Goal: Communication & Community: Participate in discussion

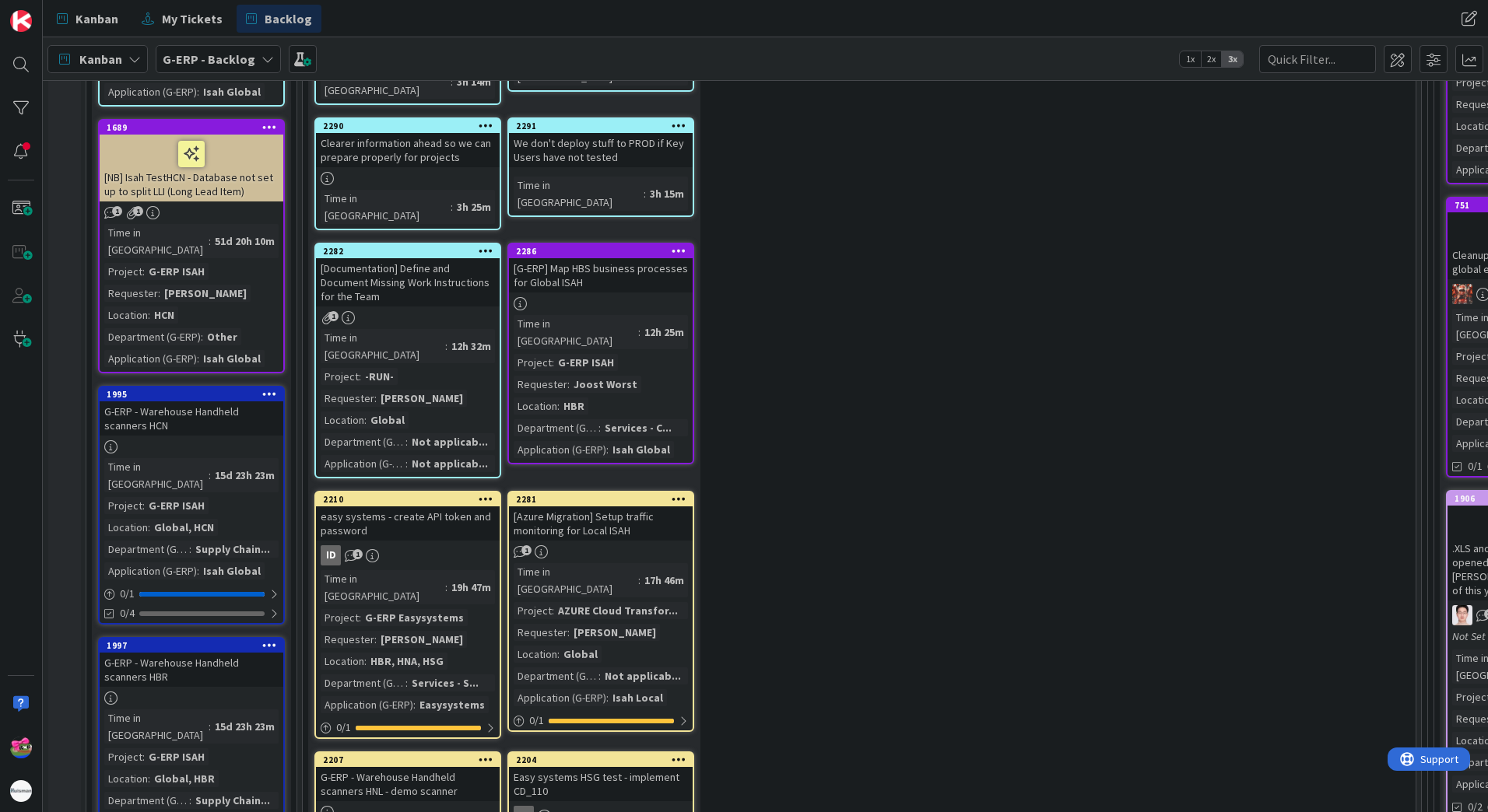
scroll to position [234, 0]
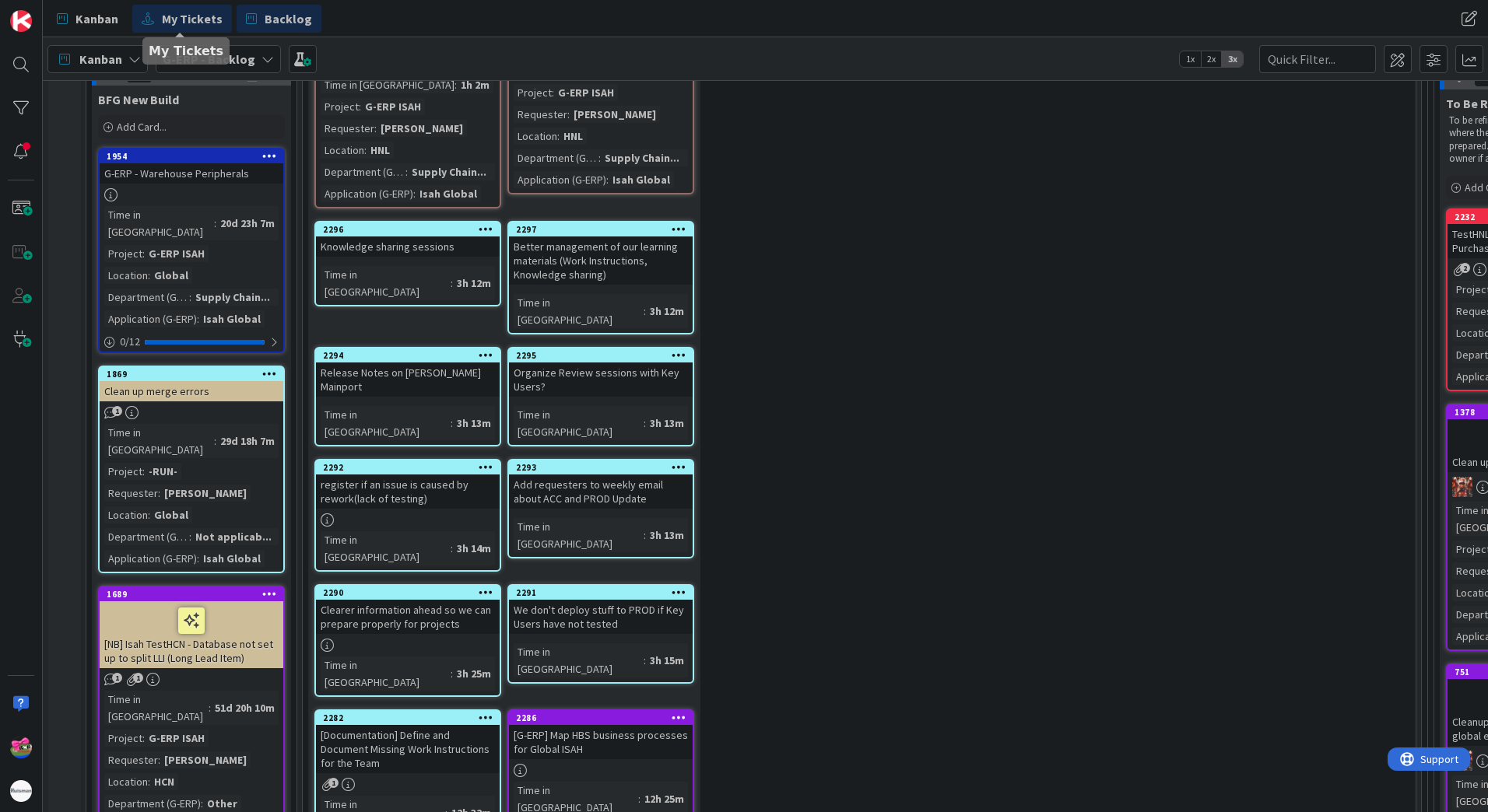
click at [191, 29] on link "My Tickets" at bounding box center [182, 19] width 100 height 28
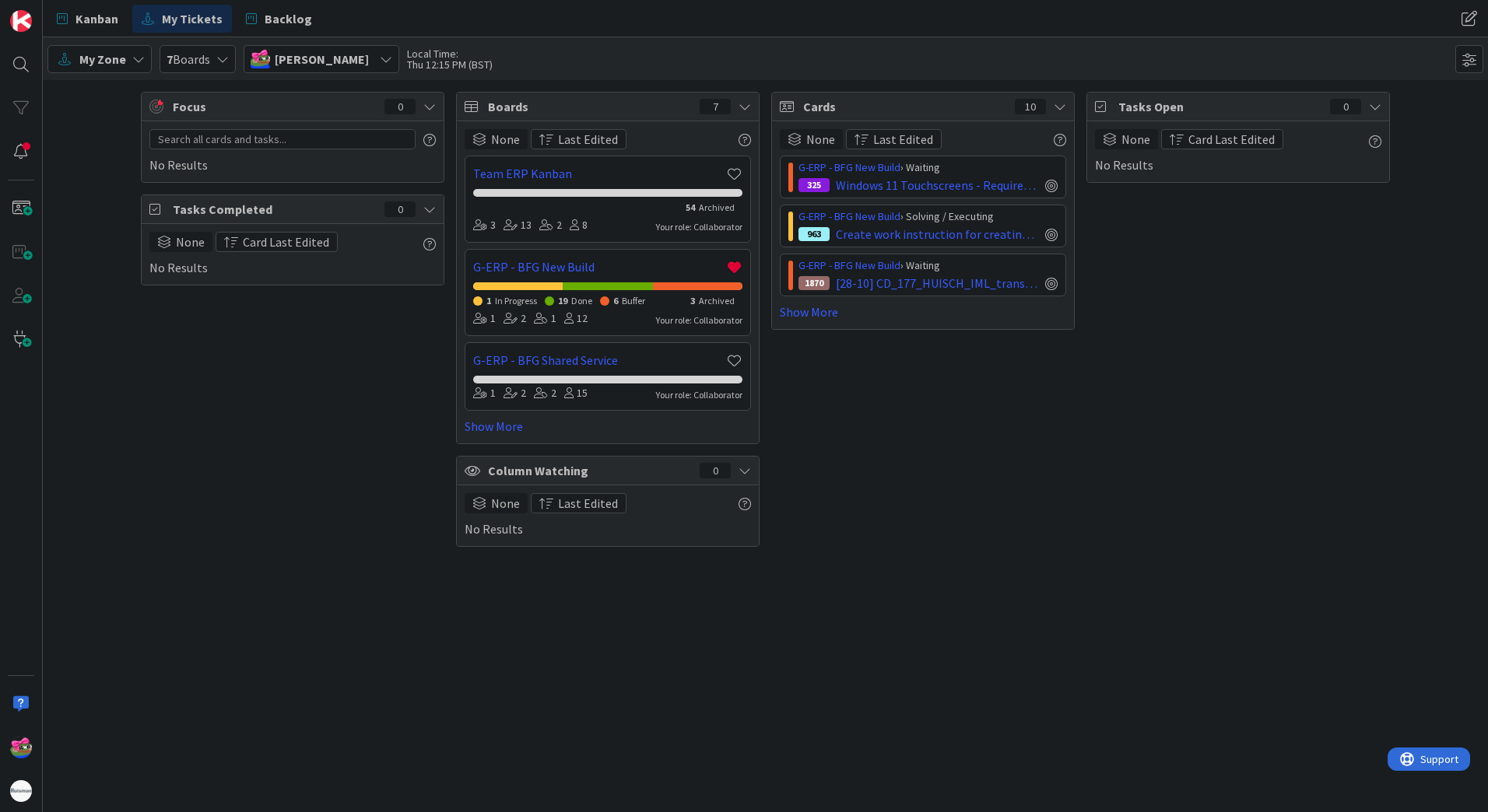
click at [822, 300] on div "G-ERP - BFG New Build › Waiting 325 Windows 11 Touchscreens - Requirements G-ER…" at bounding box center [923, 238] width 286 height 166
click at [821, 307] on link "Show More" at bounding box center [923, 312] width 286 height 18
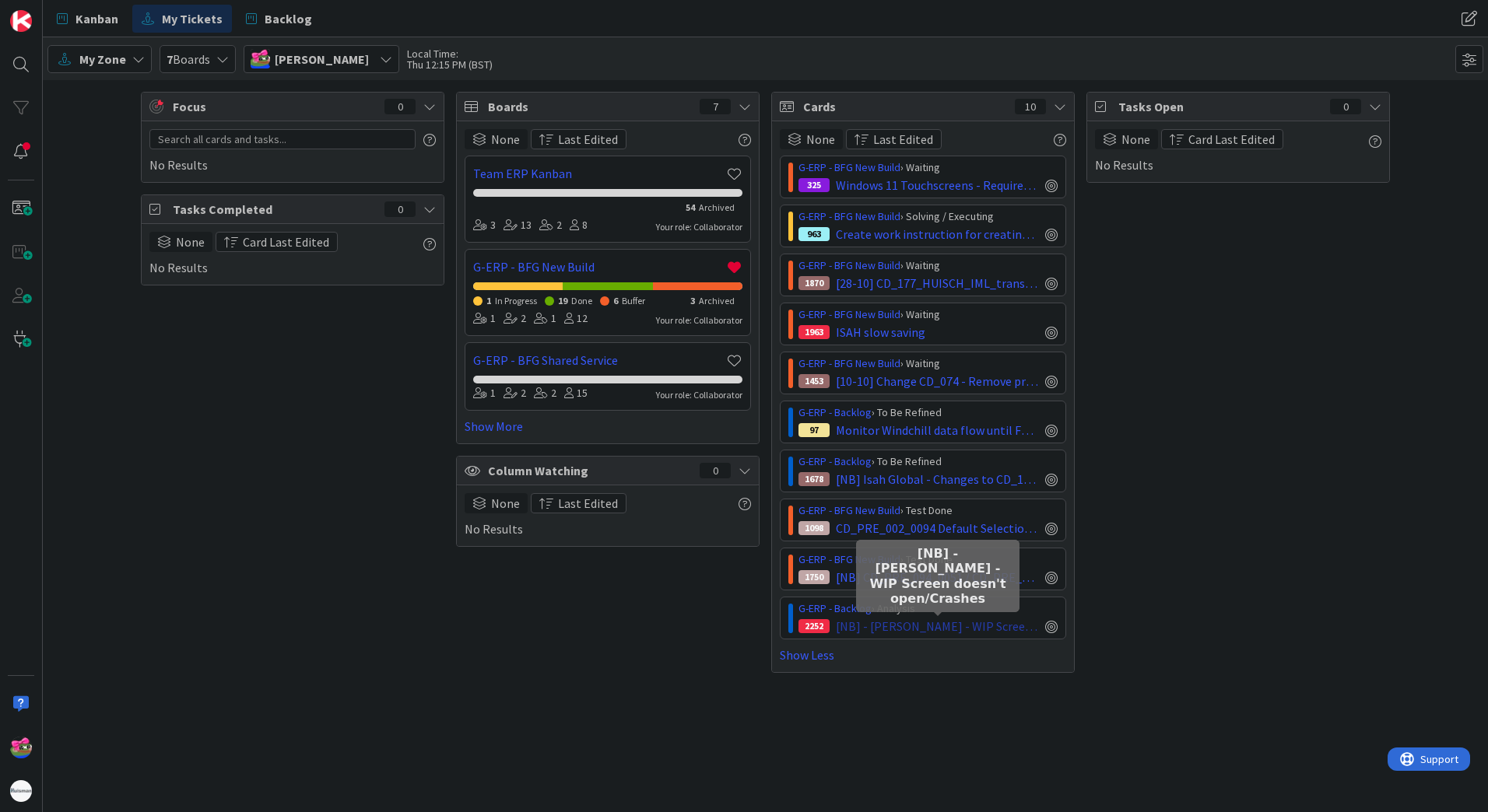
click at [967, 630] on span "[NB] - [PERSON_NAME] - WIP Screen doesn't open/Crashes" at bounding box center [938, 626] width 203 height 18
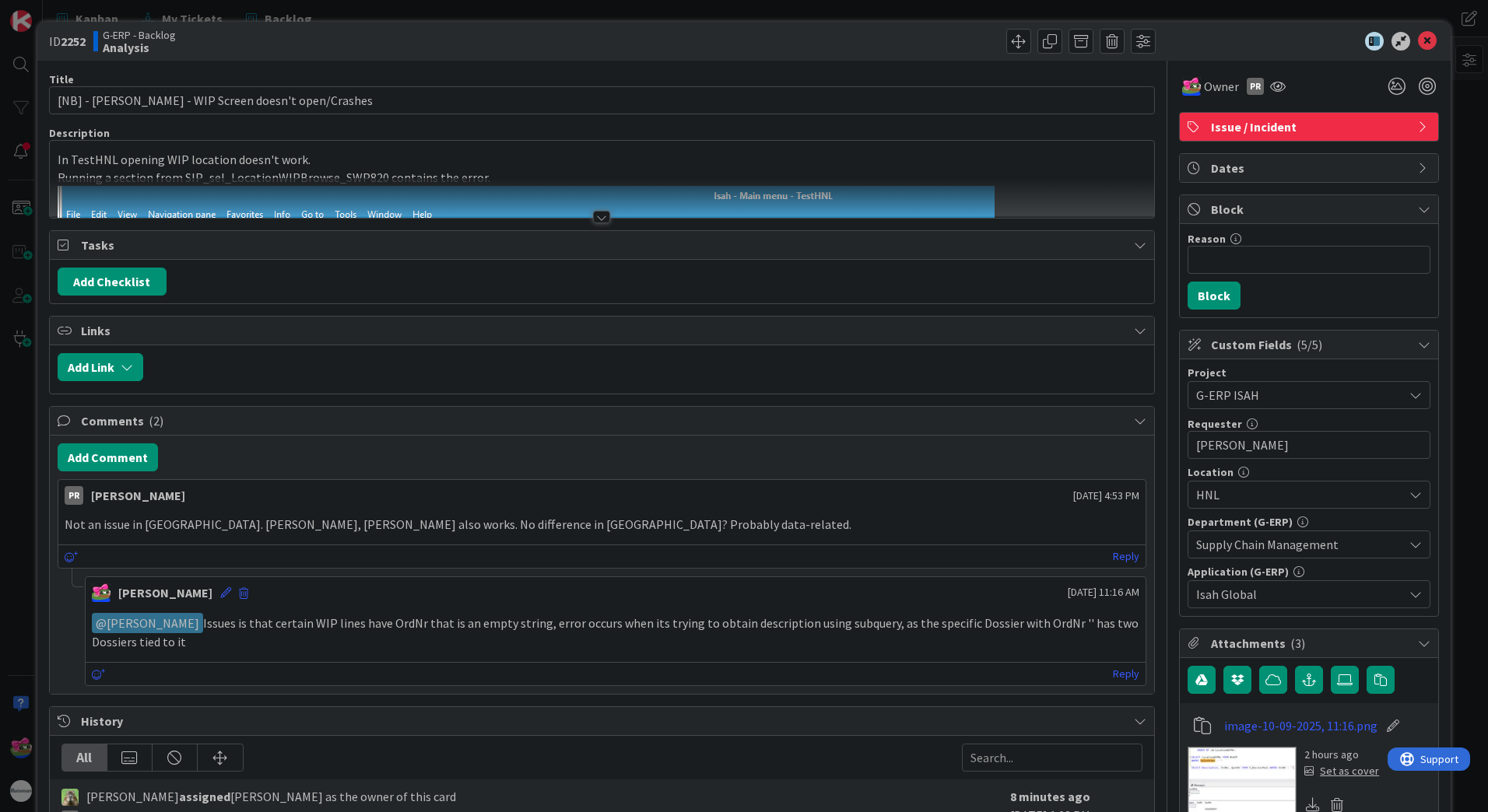
click at [593, 221] on div at bounding box center [602, 216] width 17 height 12
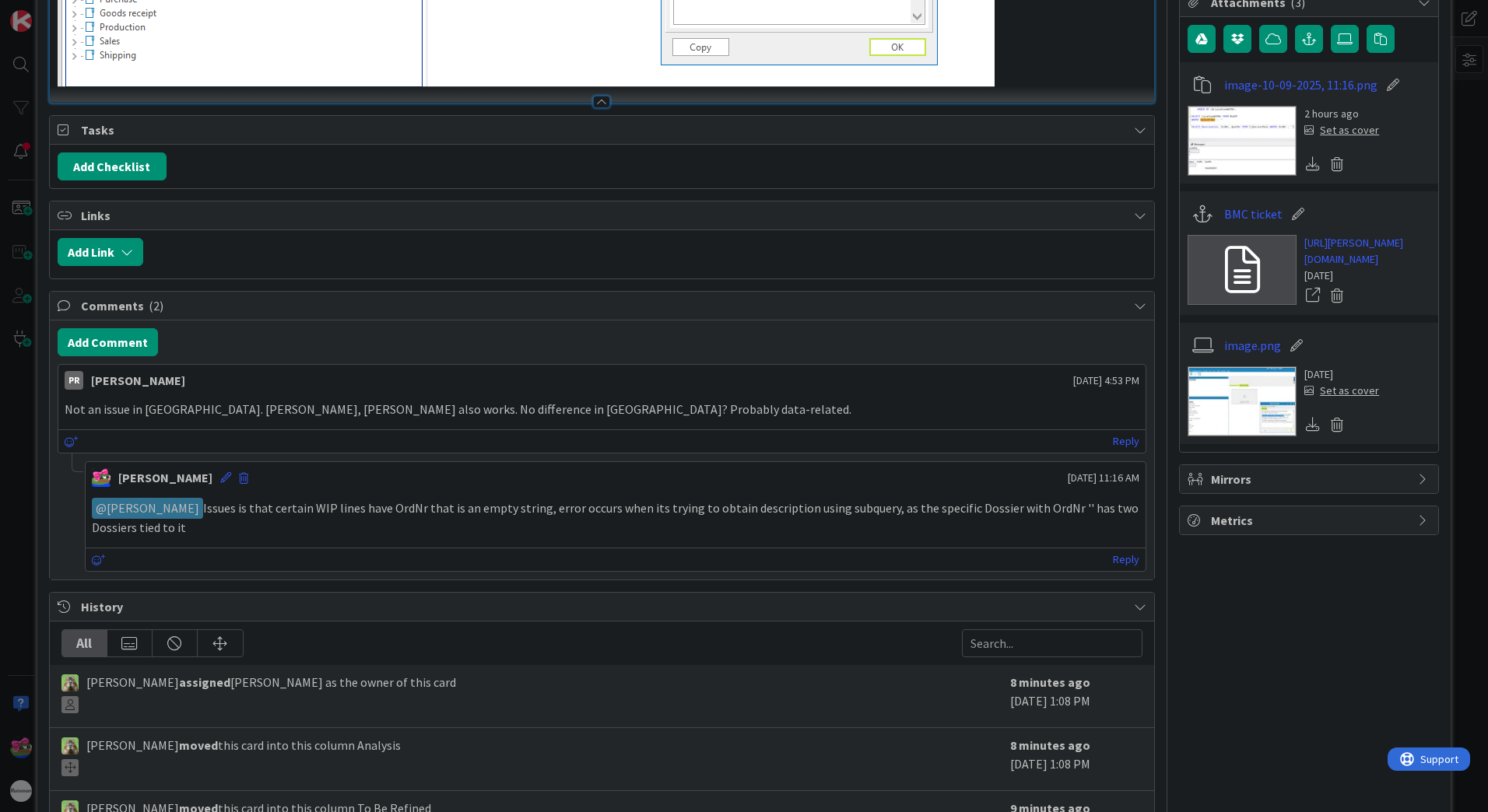
scroll to position [467, 0]
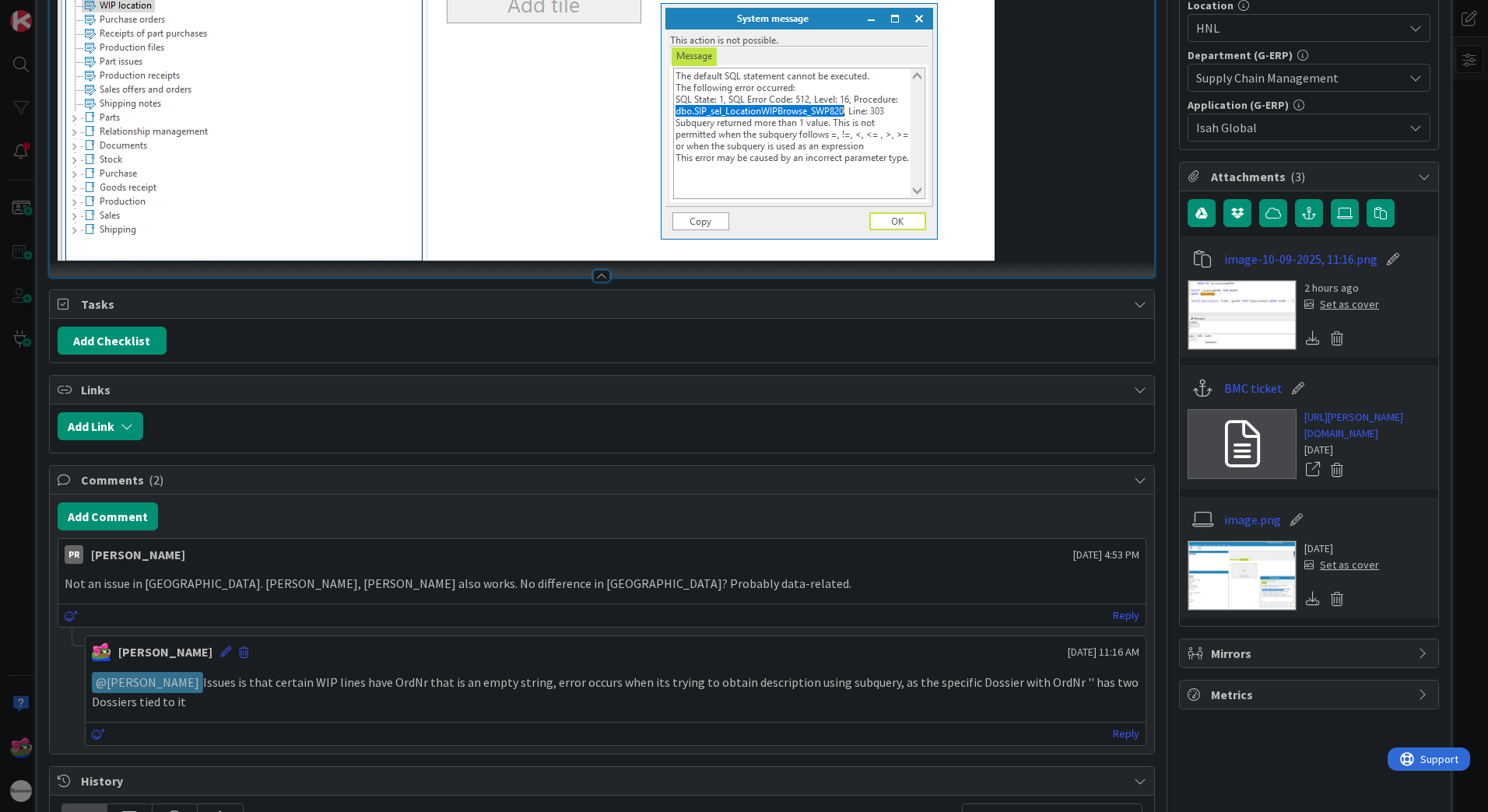
click at [1259, 320] on img at bounding box center [1242, 315] width 109 height 70
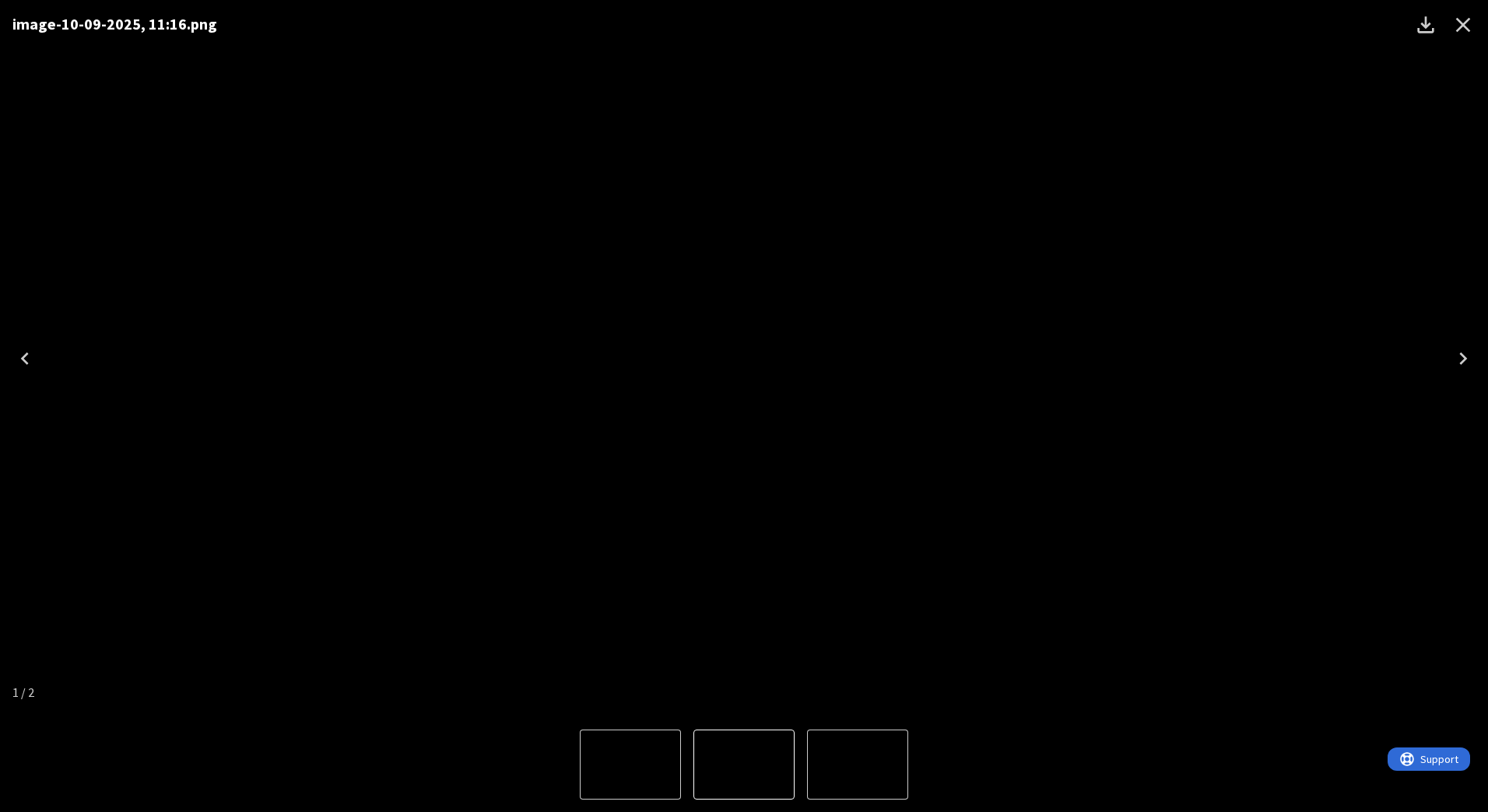
click at [1184, 275] on div "image-10-09-2025, 11:16.png" at bounding box center [744, 359] width 1488 height 717
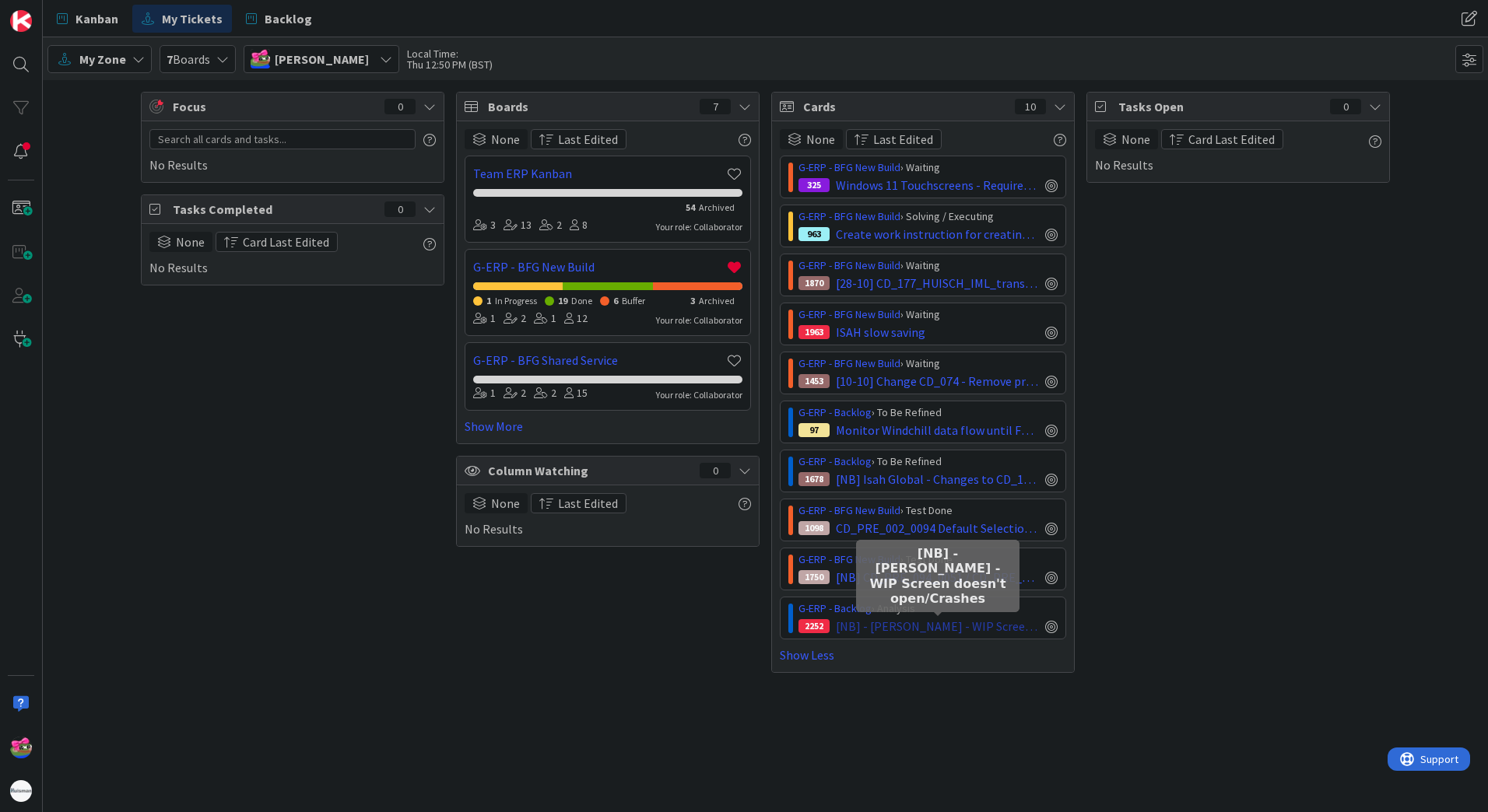
click at [929, 631] on span "[NB] - [PERSON_NAME] - WIP Screen doesn't open/Crashes" at bounding box center [938, 626] width 203 height 18
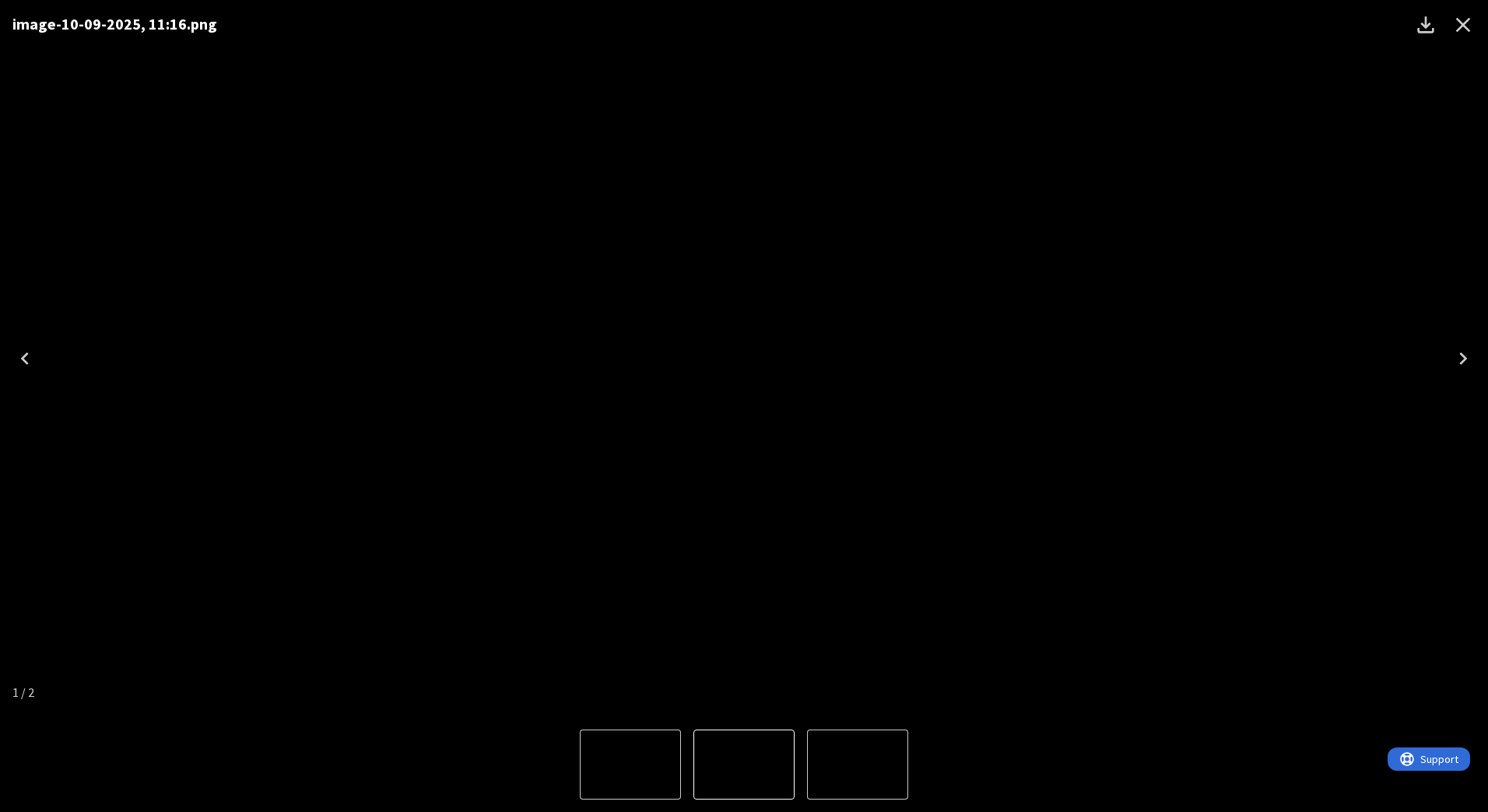
click at [1213, 185] on div "image-10-09-2025, 11:16.png" at bounding box center [744, 359] width 1488 height 717
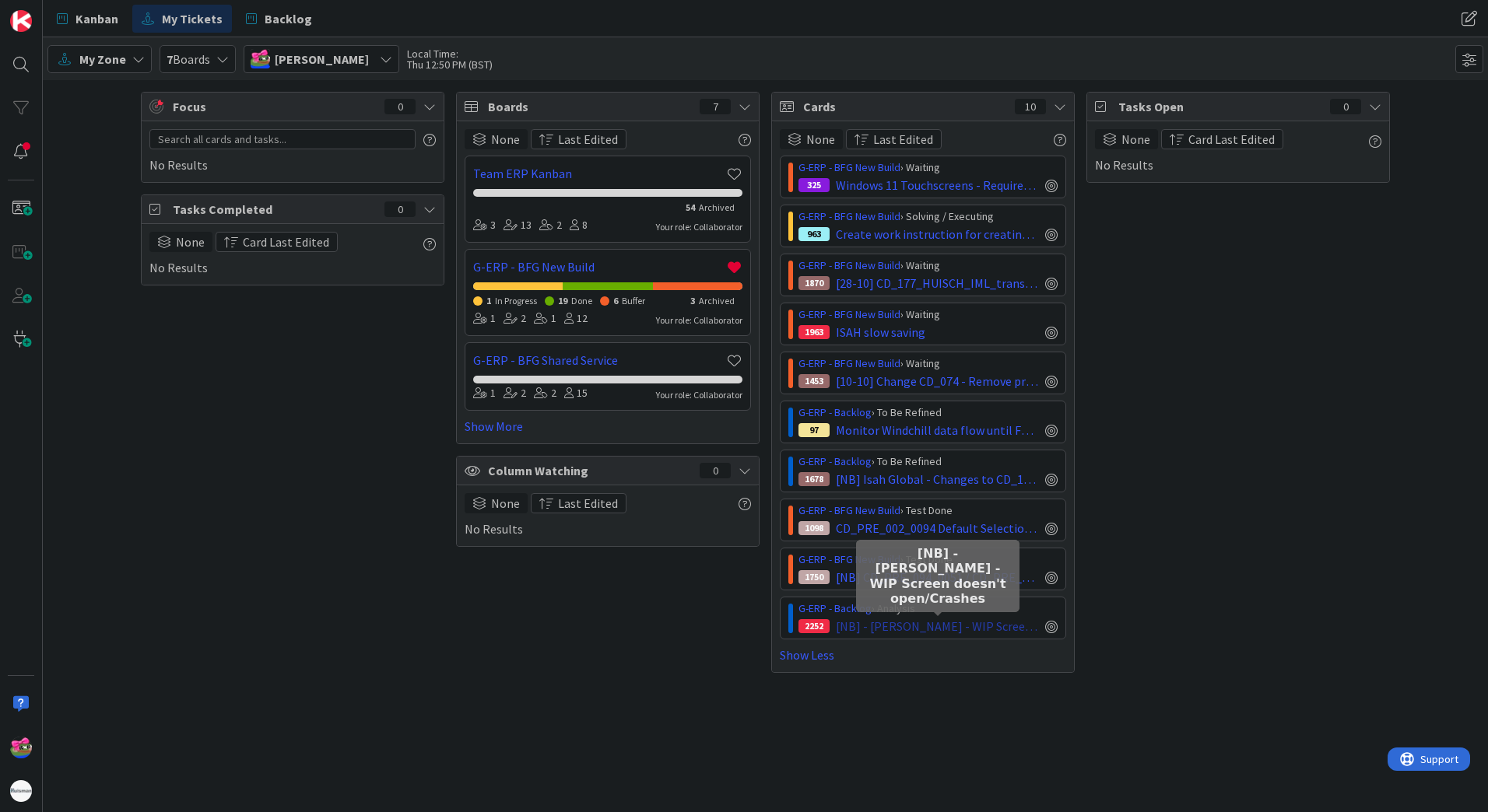
click at [896, 629] on span "[NB] - [PERSON_NAME] - WIP Screen doesn't open/Crashes" at bounding box center [938, 626] width 203 height 18
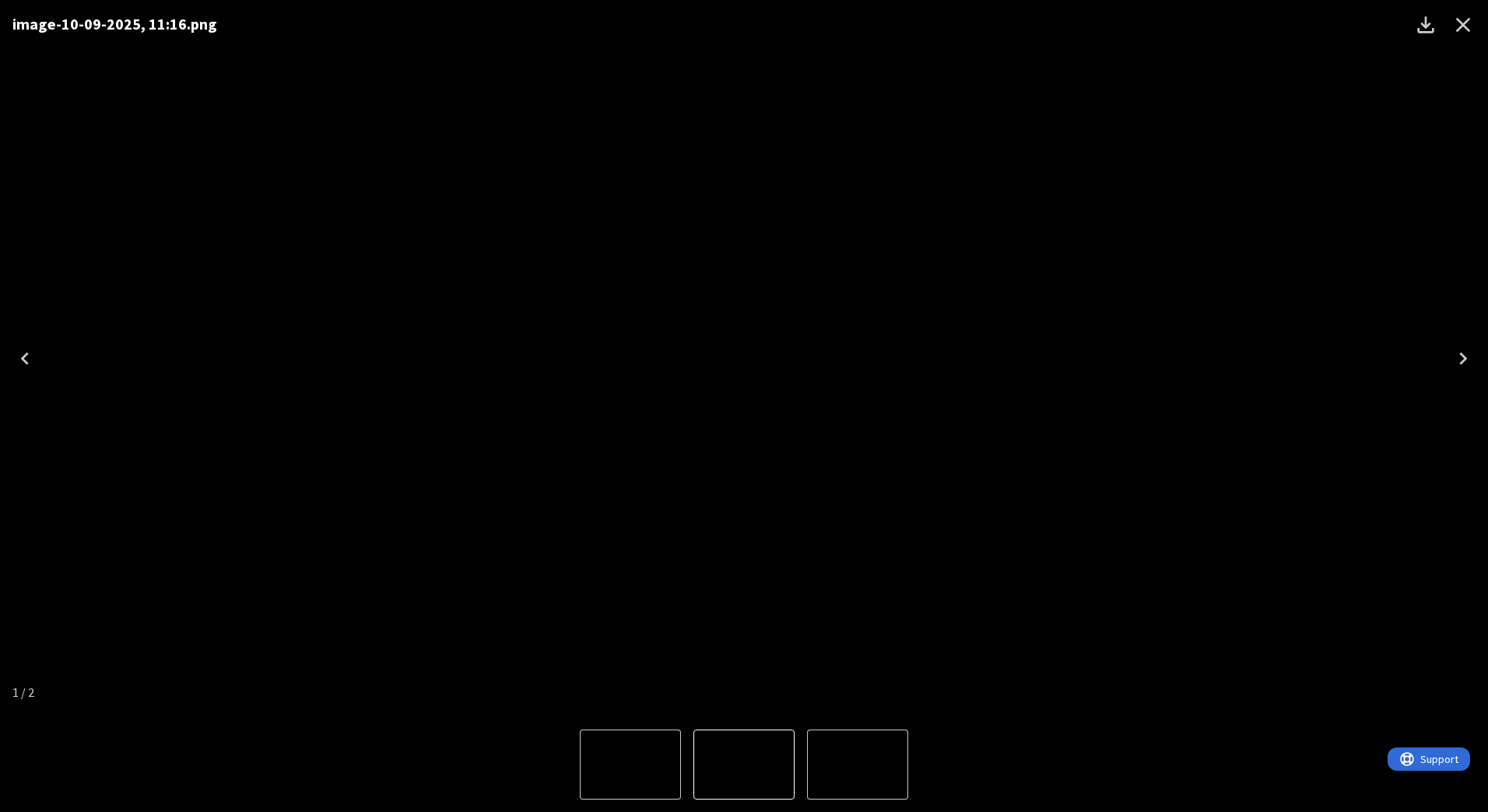
click at [1451, 29] on icon "Close" at bounding box center [1463, 25] width 25 height 25
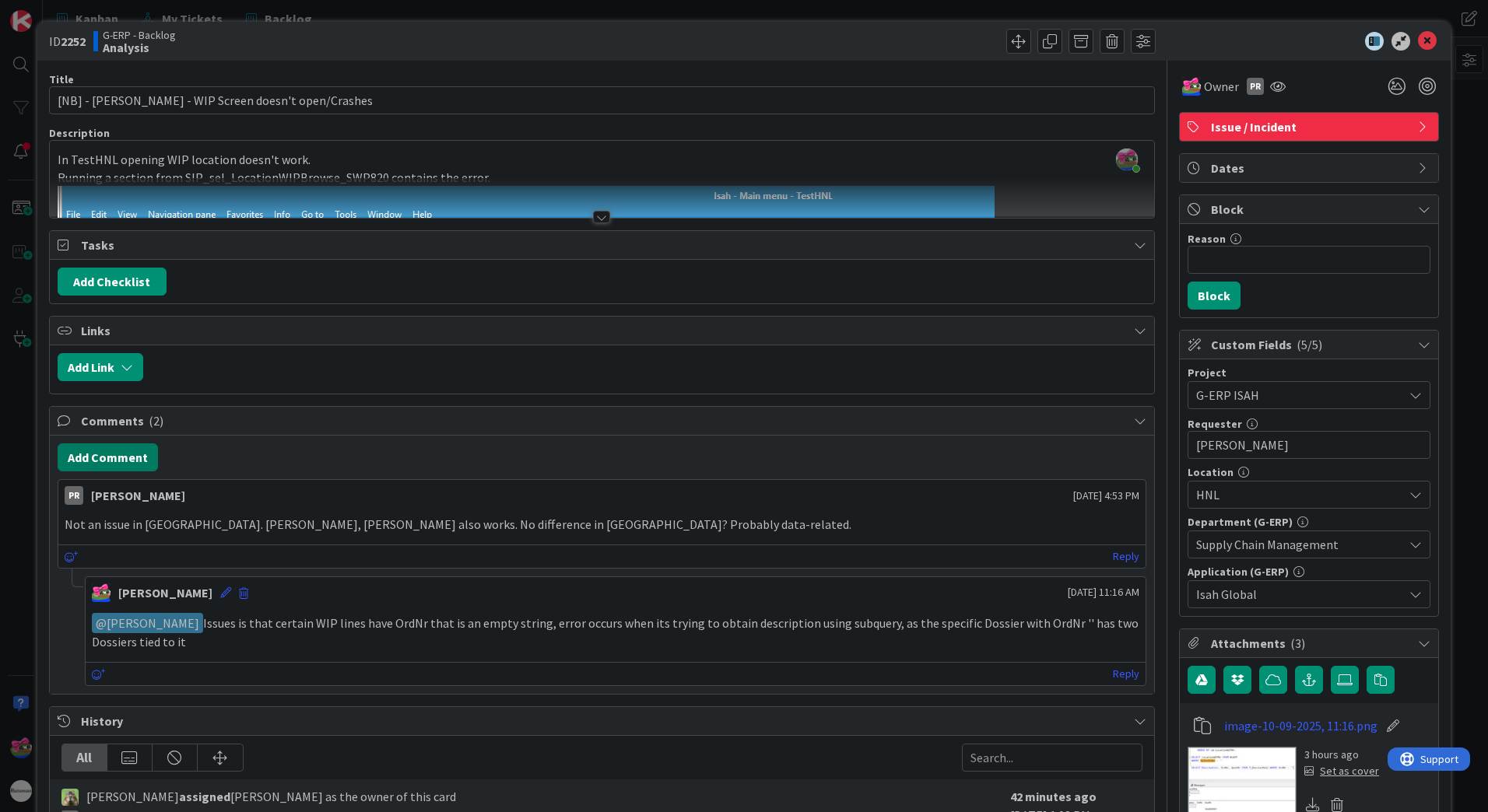
click at [122, 452] on button "Add Comment" at bounding box center [107, 458] width 101 height 28
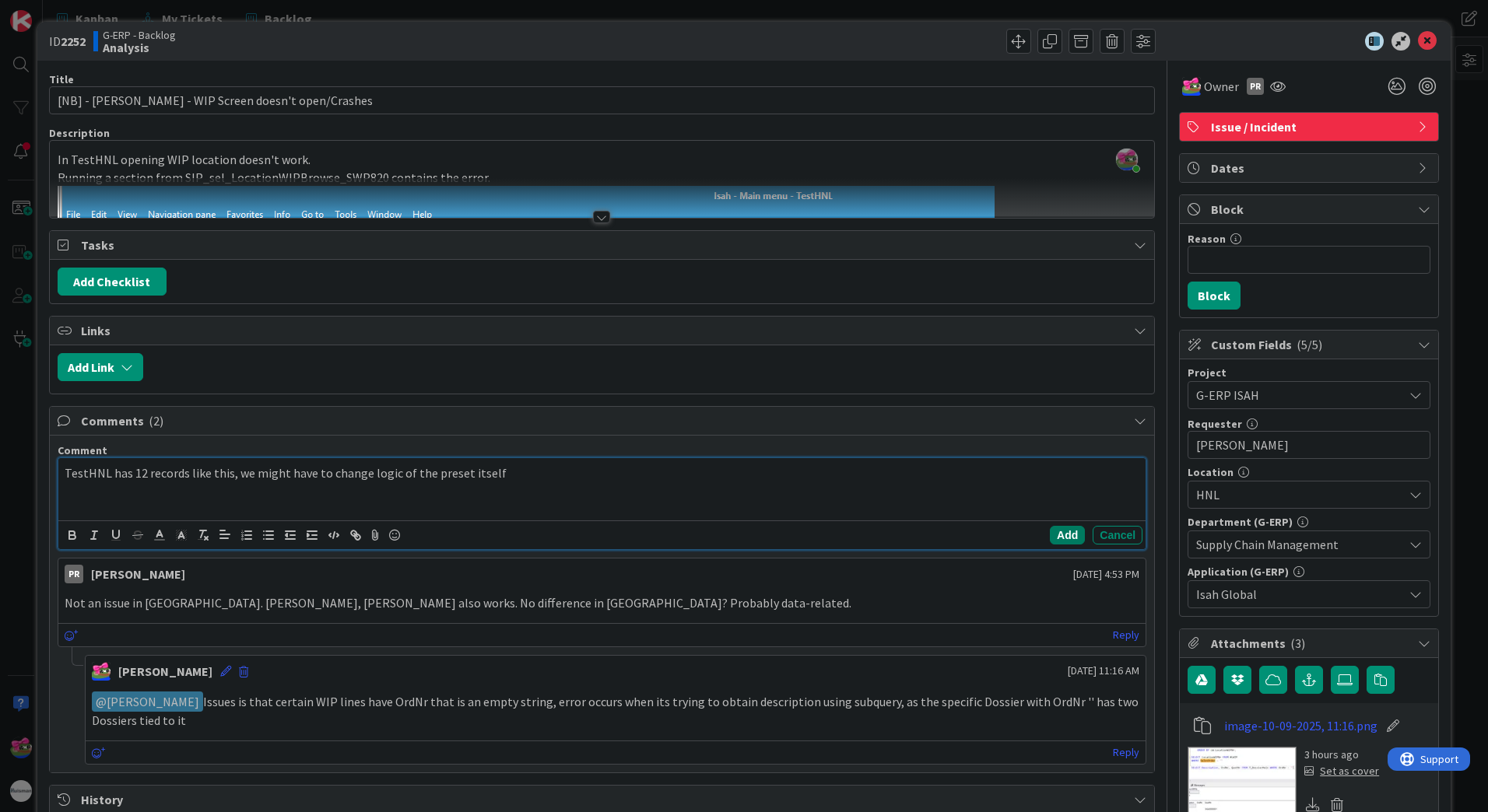
drag, startPoint x: 1050, startPoint y: 530, endPoint x: 1462, endPoint y: 702, distance: 446.5
click at [1050, 530] on button "Add" at bounding box center [1068, 535] width 35 height 18
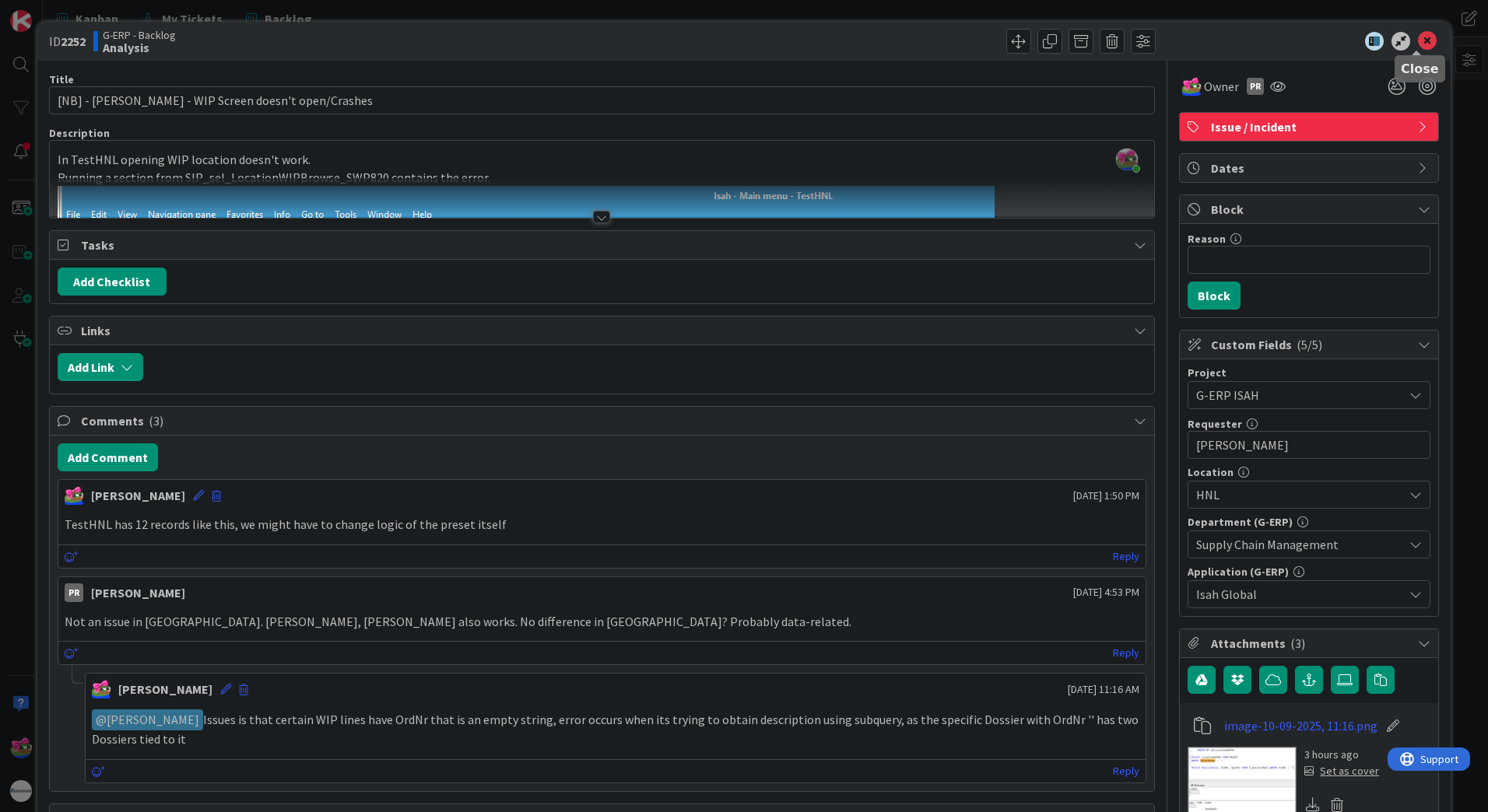
click at [1422, 46] on icon at bounding box center [1427, 41] width 18 height 18
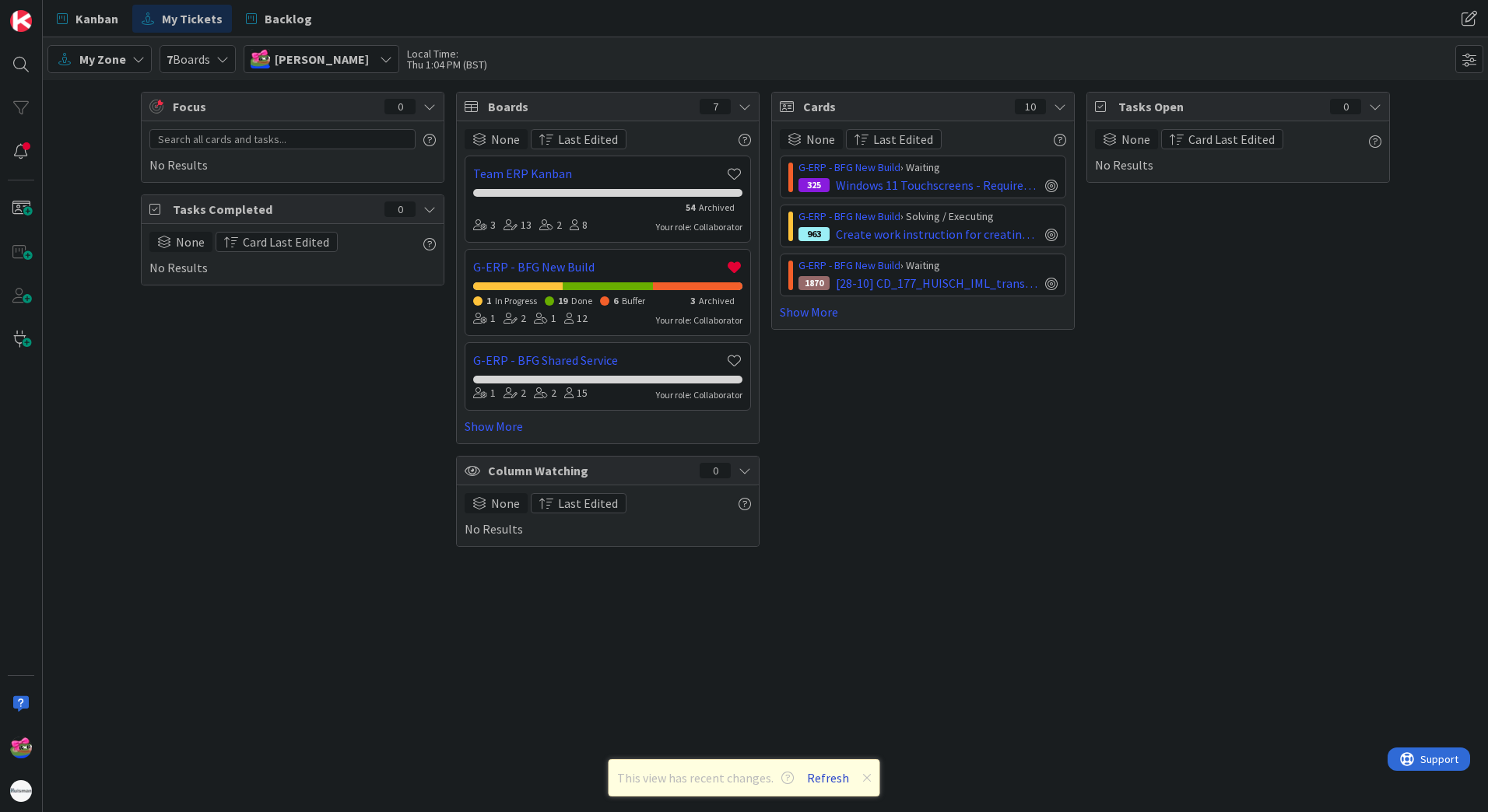
click at [812, 769] on button "Refresh" at bounding box center [828, 778] width 53 height 20
